Goal: Find specific page/section: Find specific page/section

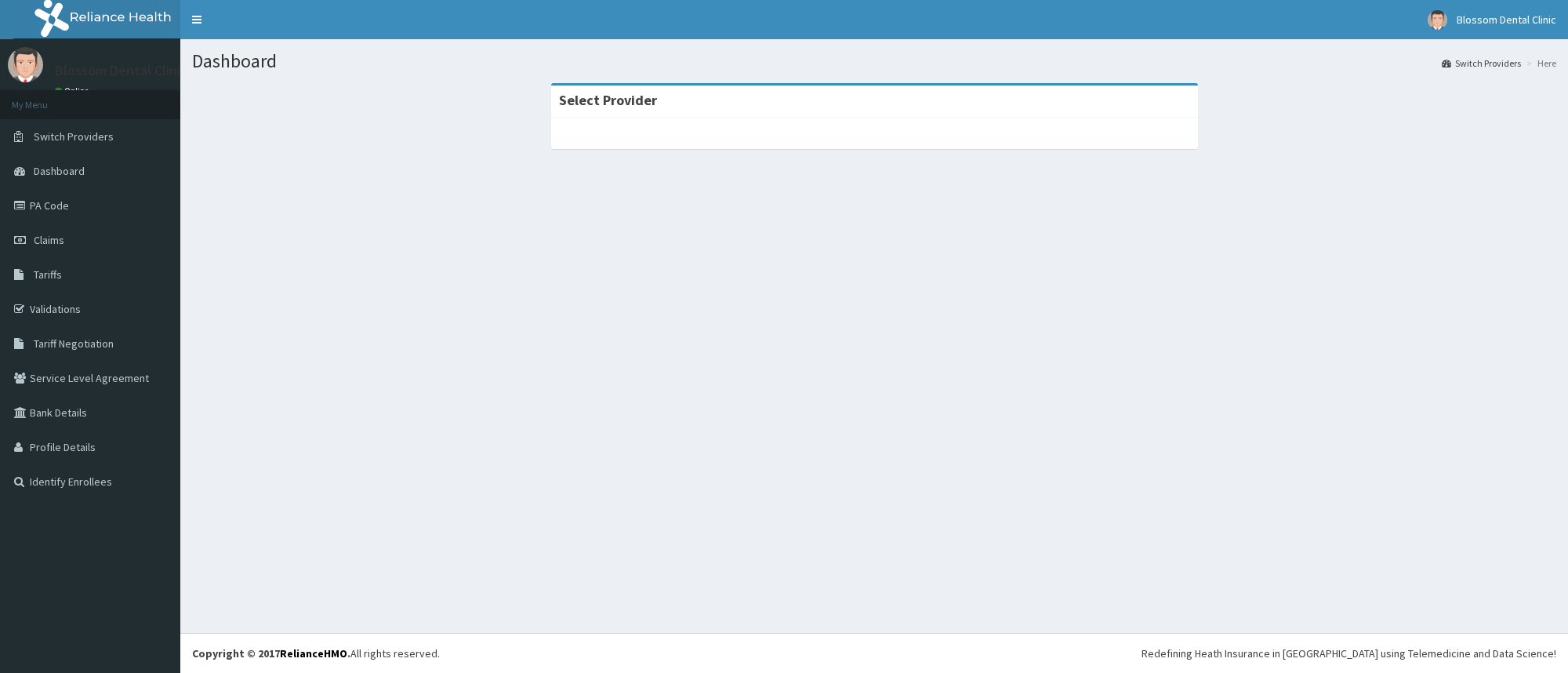
drag, startPoint x: 0, startPoint y: 0, endPoint x: 1455, endPoint y: 552, distance: 1556.2
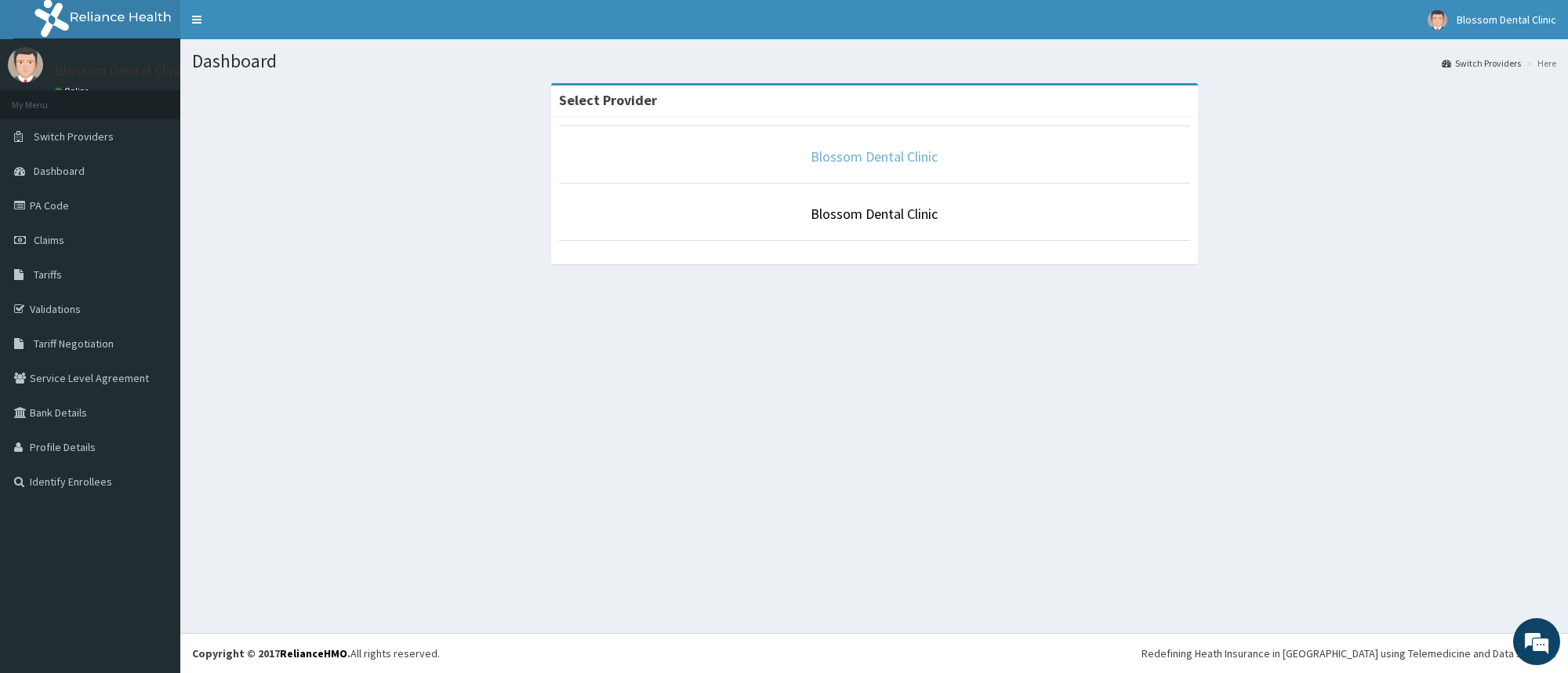
drag, startPoint x: 1455, startPoint y: 552, endPoint x: 826, endPoint y: 154, distance: 744.3
click at [826, 154] on link "Blossom Dental Clinic" at bounding box center [873, 156] width 127 height 18
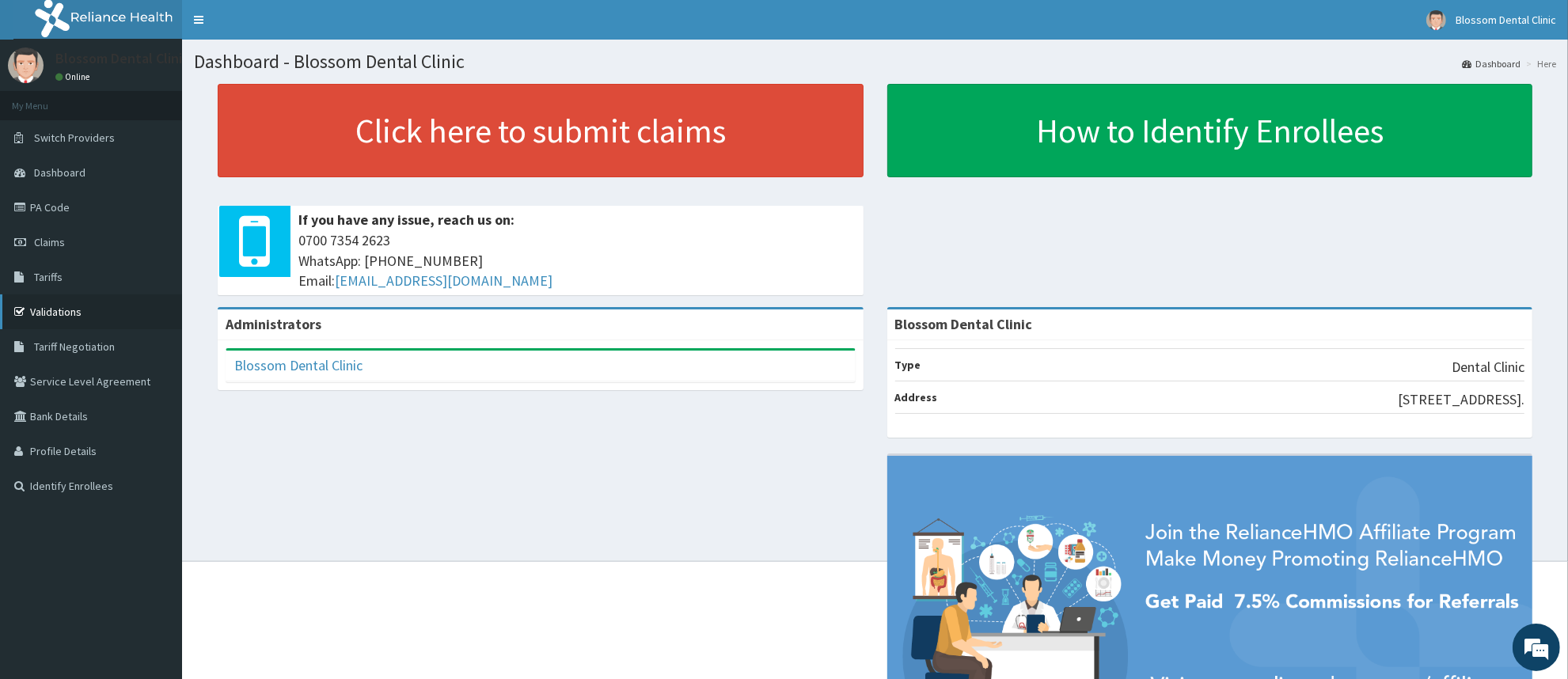
click at [89, 314] on link "Validations" at bounding box center [91, 312] width 182 height 35
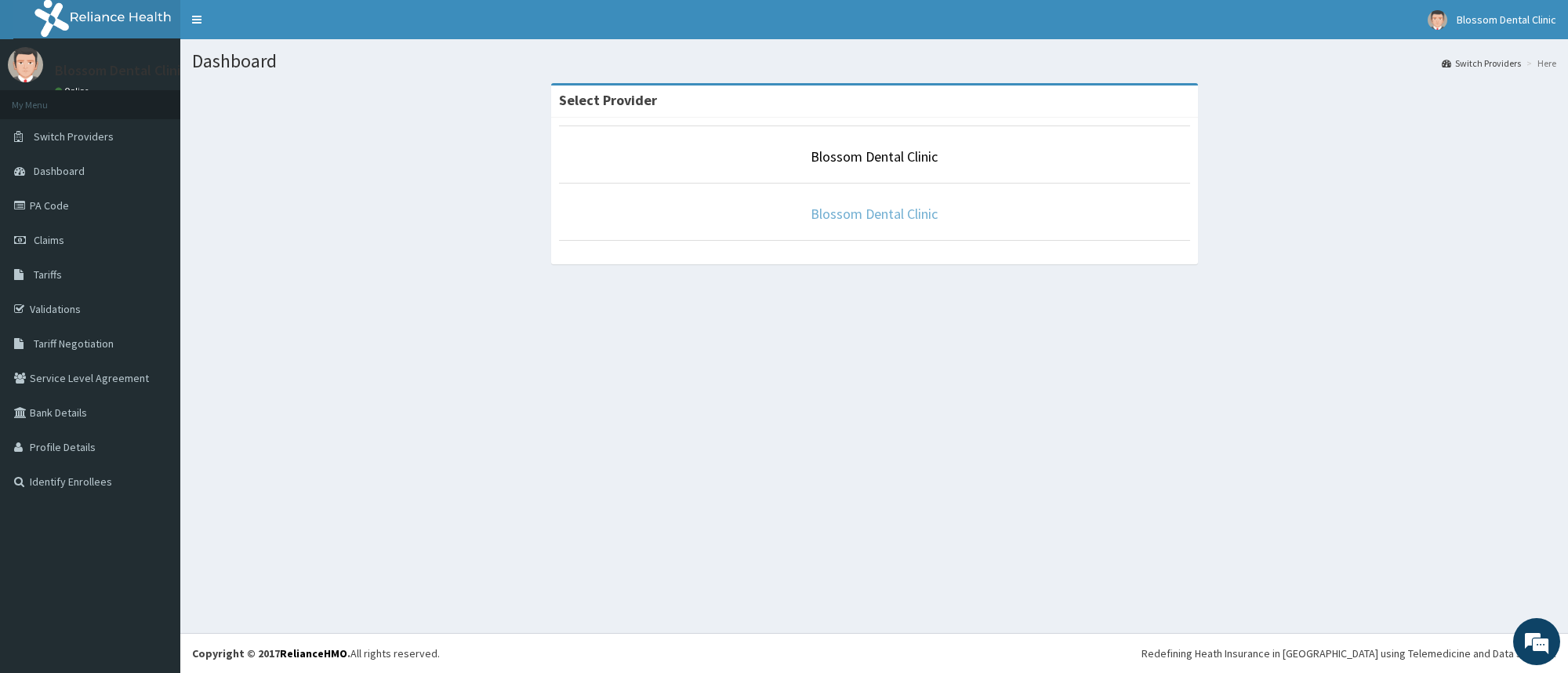
click at [832, 213] on link "Blossom Dental Clinic" at bounding box center [873, 214] width 127 height 18
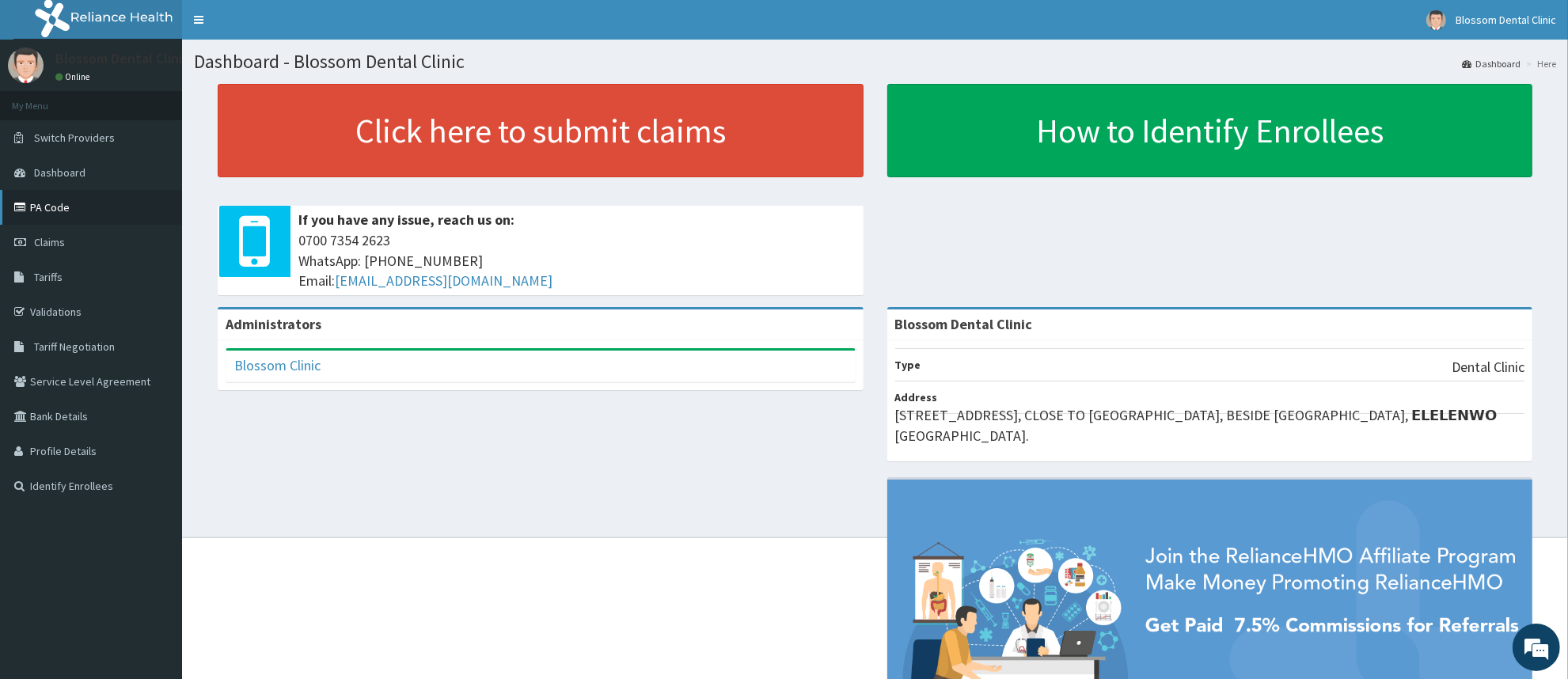
click at [116, 204] on link "PA Code" at bounding box center [91, 207] width 182 height 35
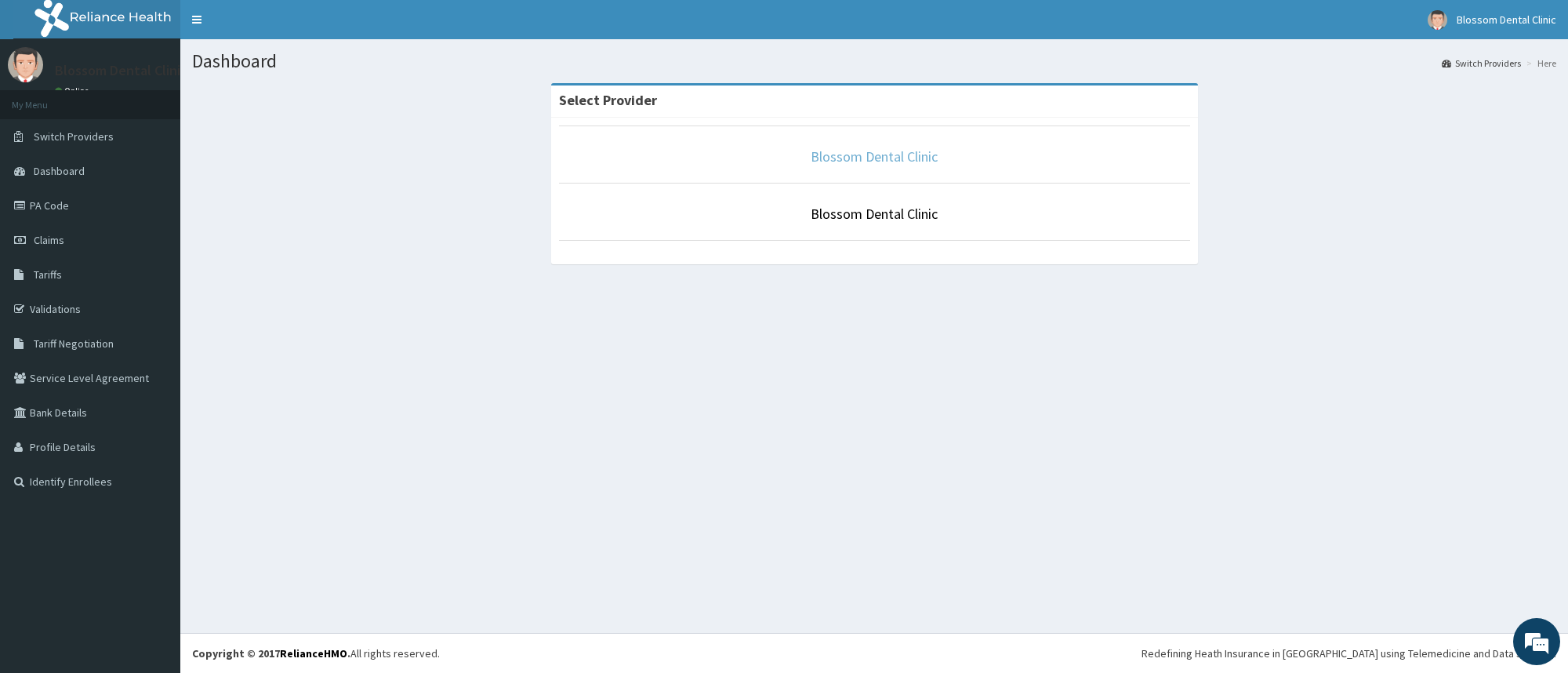
click at [890, 150] on link "Blossom Dental Clinic" at bounding box center [873, 156] width 127 height 18
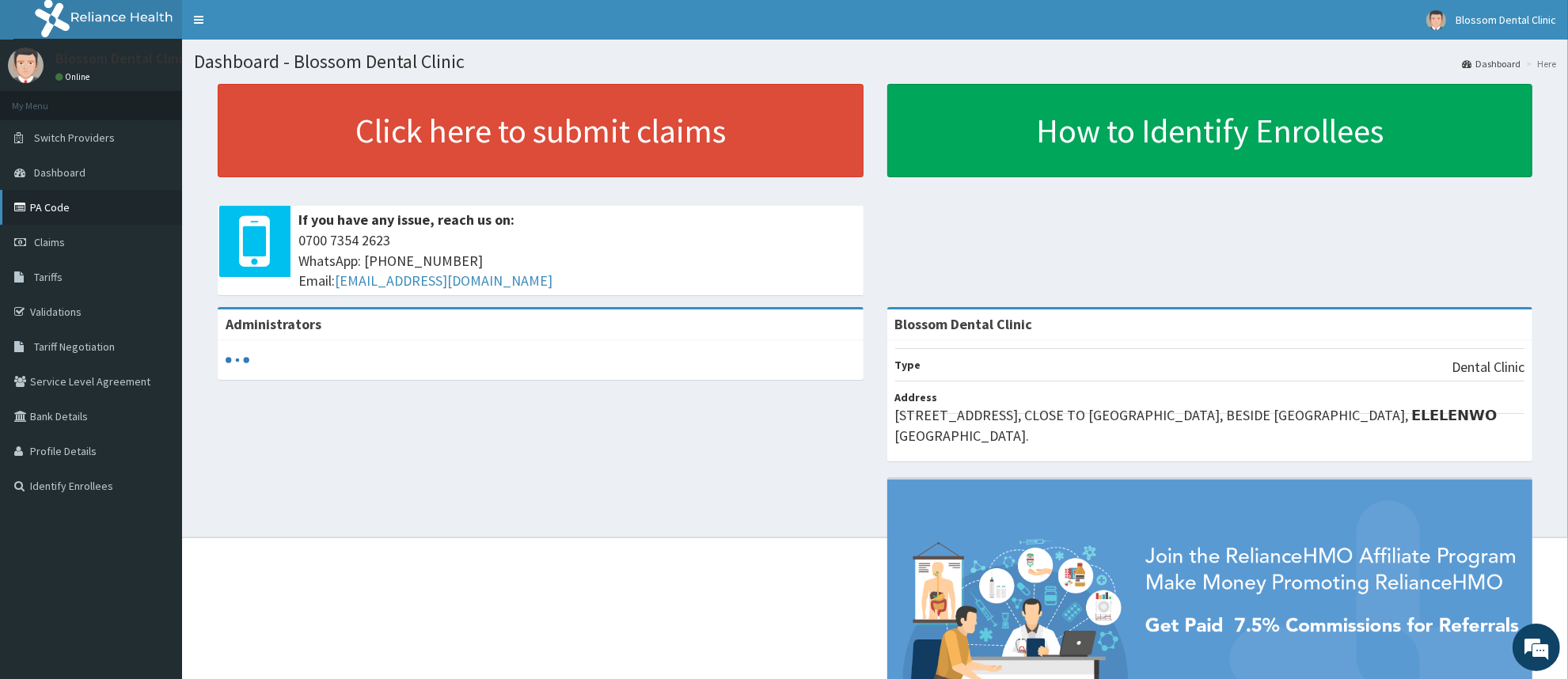
click at [79, 211] on link "PA Code" at bounding box center [91, 207] width 182 height 35
